Goal: Navigation & Orientation: Understand site structure

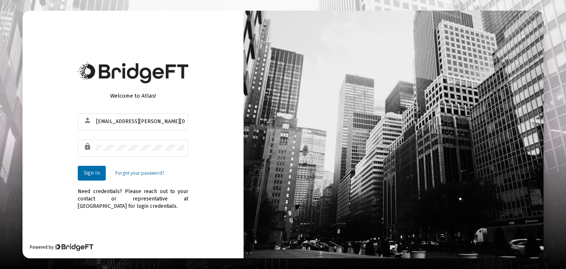
click at [90, 175] on span "Sign In" at bounding box center [92, 173] width 16 height 6
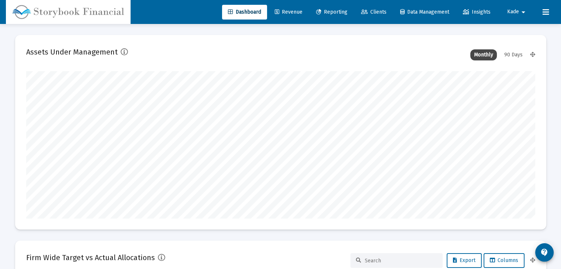
type input "[DATE]"
type input "[EMAIL_ADDRESS][DOMAIN_NAME]"
click at [517, 52] on div "90 Days" at bounding box center [513, 54] width 26 height 11
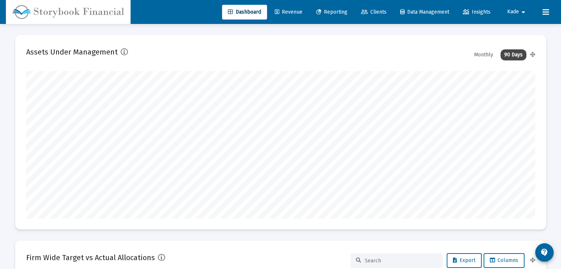
click at [481, 52] on div "Monthly" at bounding box center [483, 54] width 27 height 11
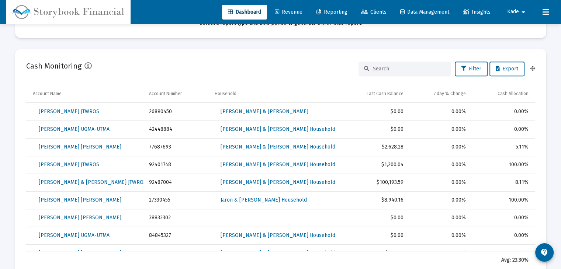
scroll to position [409, 0]
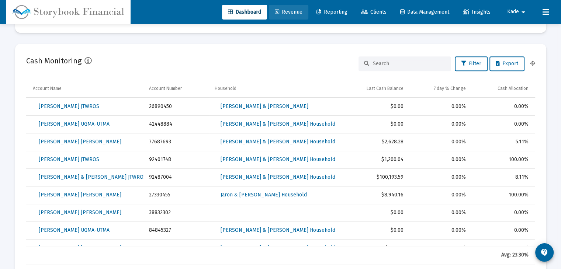
click at [279, 12] on span "Revenue" at bounding box center [289, 12] width 28 height 6
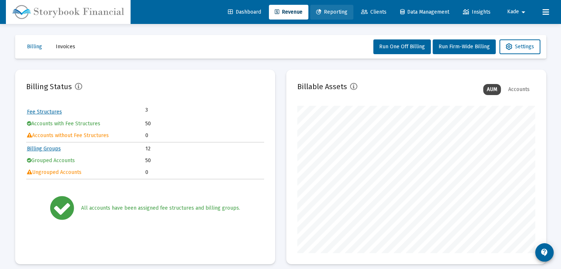
click at [316, 13] on icon at bounding box center [318, 12] width 5 height 5
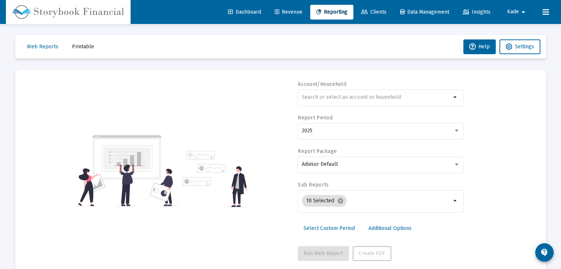
scroll to position [13, 0]
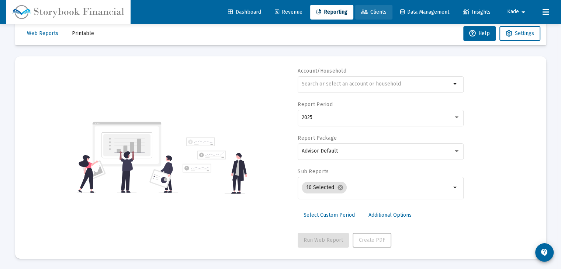
click at [372, 14] on span "Clients" at bounding box center [373, 12] width 25 height 6
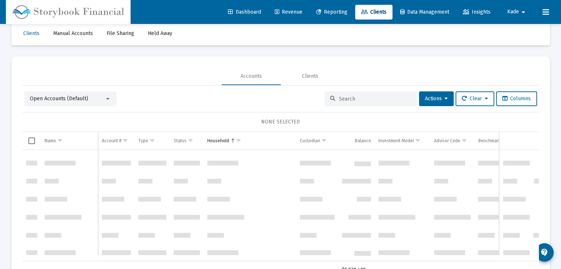
scroll to position [734, 0]
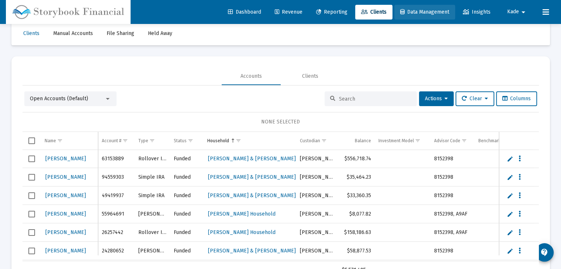
click at [428, 12] on span "Data Management" at bounding box center [424, 12] width 49 height 6
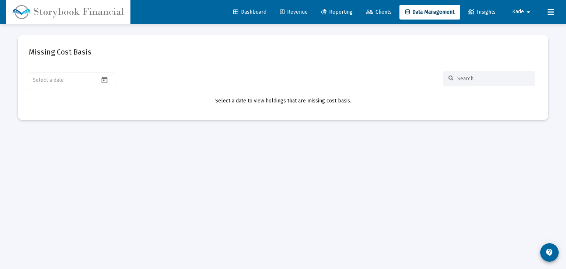
click at [478, 11] on span "Insights" at bounding box center [482, 12] width 28 height 6
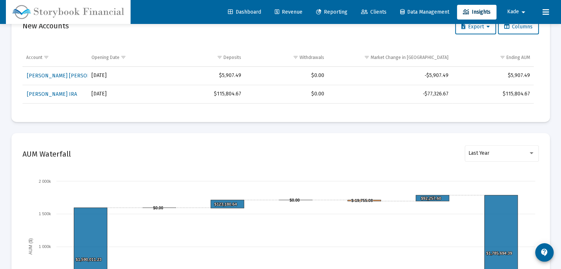
scroll to position [386, 0]
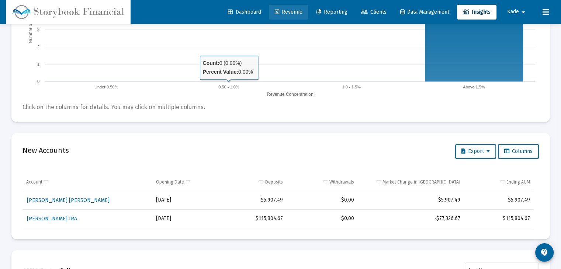
click at [299, 9] on link "Revenue" at bounding box center [288, 12] width 39 height 15
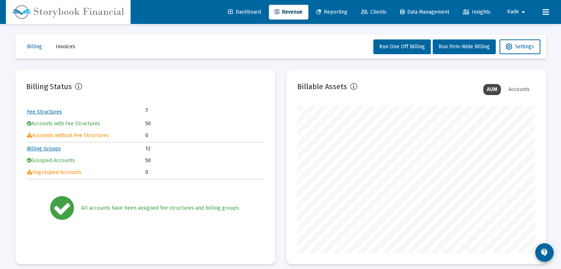
click at [336, 17] on link "Reporting" at bounding box center [331, 12] width 43 height 15
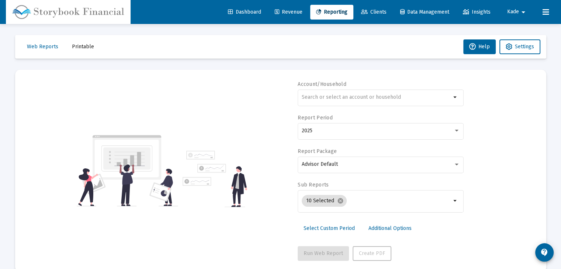
click at [379, 15] on link "Clients" at bounding box center [373, 12] width 37 height 15
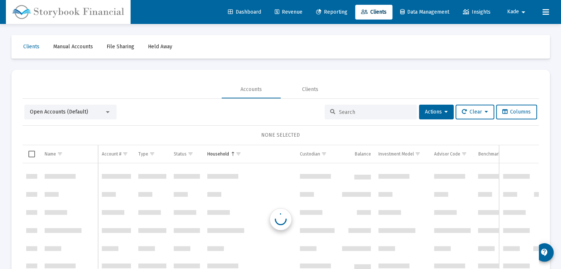
scroll to position [734, 0]
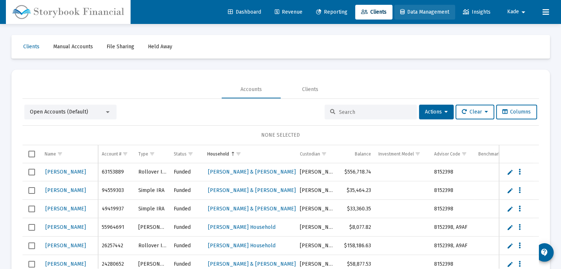
click at [427, 11] on span "Data Management" at bounding box center [424, 12] width 49 height 6
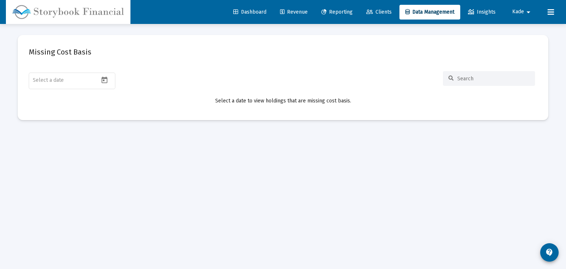
type input "[EMAIL_ADDRESS][DOMAIN_NAME]"
click at [478, 5] on div "Dashboard Revenue Reporting Clients Data Management Insights Kade arrow_drop_do…" at bounding box center [283, 12] width 554 height 24
click at [480, 14] on span "Insights" at bounding box center [482, 12] width 28 height 6
